Goal: Task Accomplishment & Management: Manage account settings

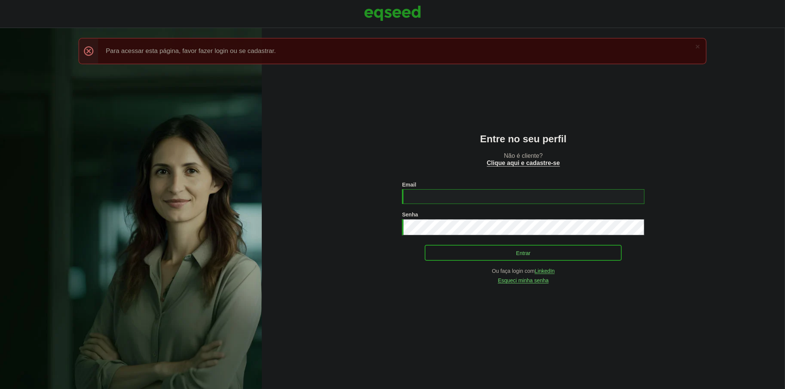
type input "**********"
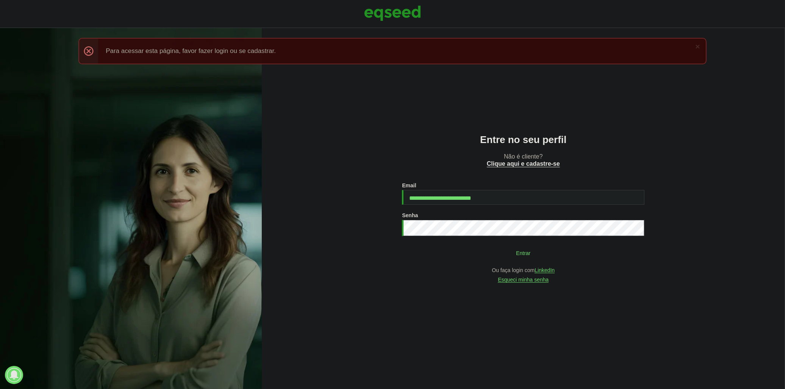
click at [458, 249] on button "Entrar" at bounding box center [523, 253] width 197 height 14
